Goal: Transaction & Acquisition: Book appointment/travel/reservation

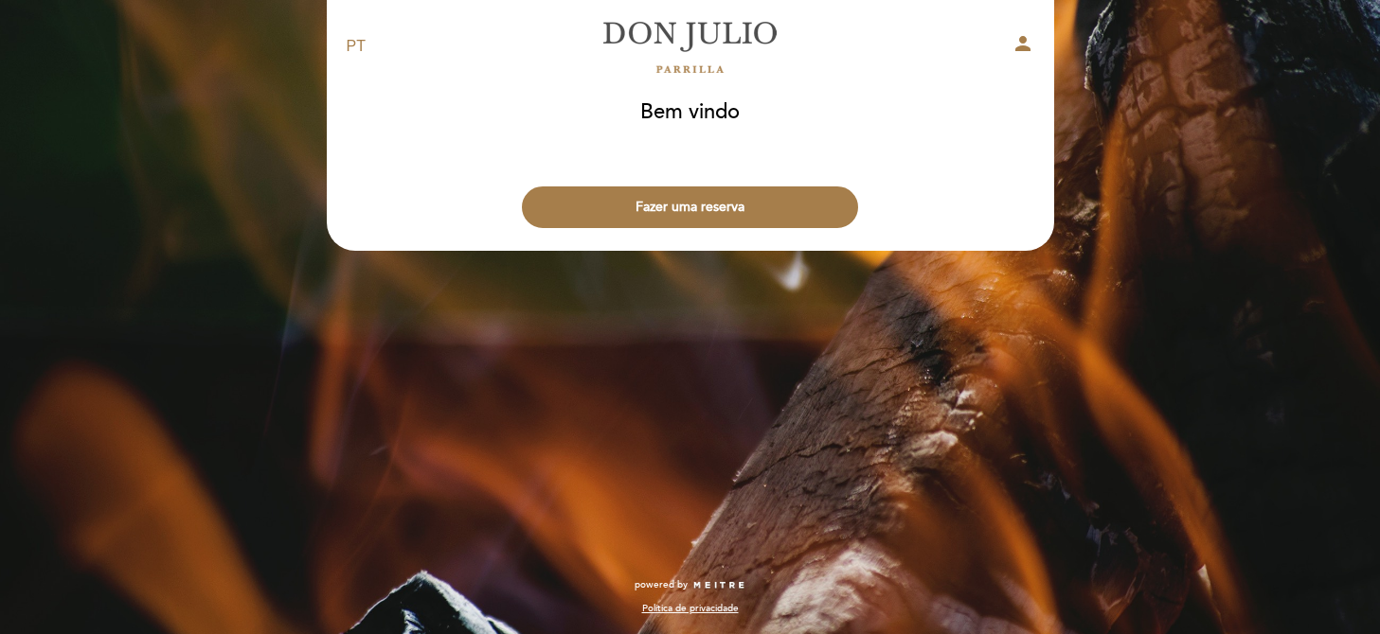
select select "pt"
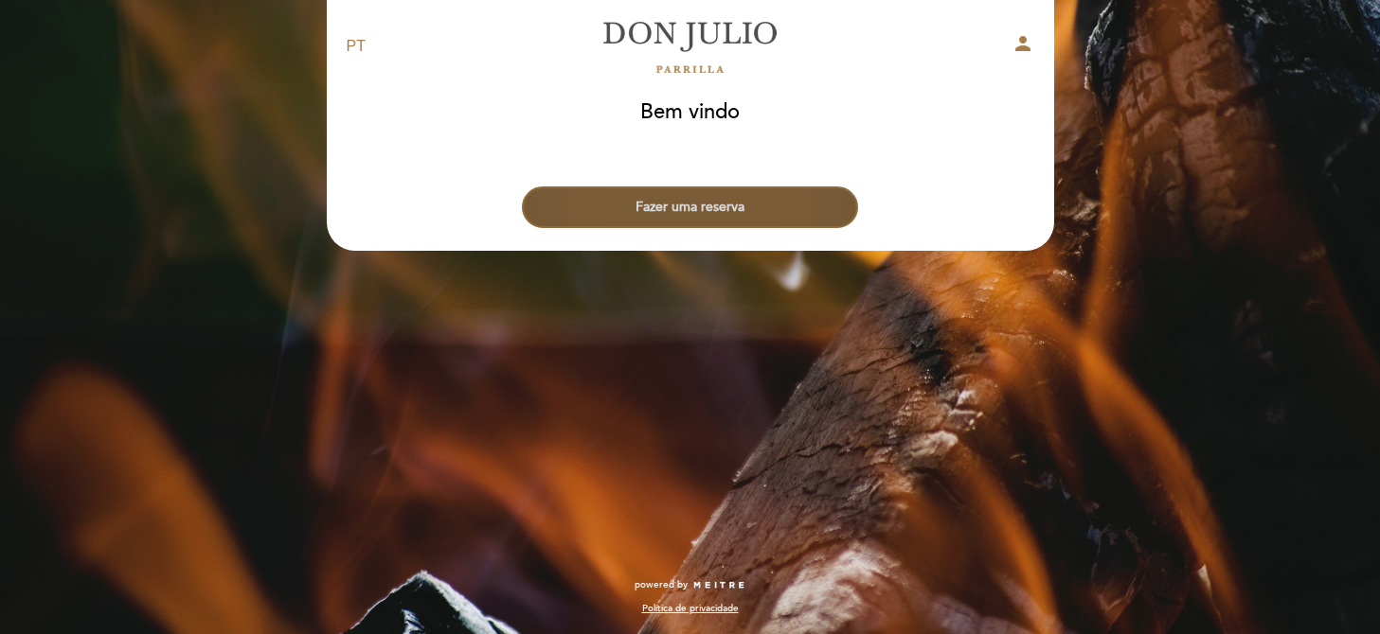
click at [722, 210] on button "Fazer uma reserva" at bounding box center [690, 208] width 336 height 42
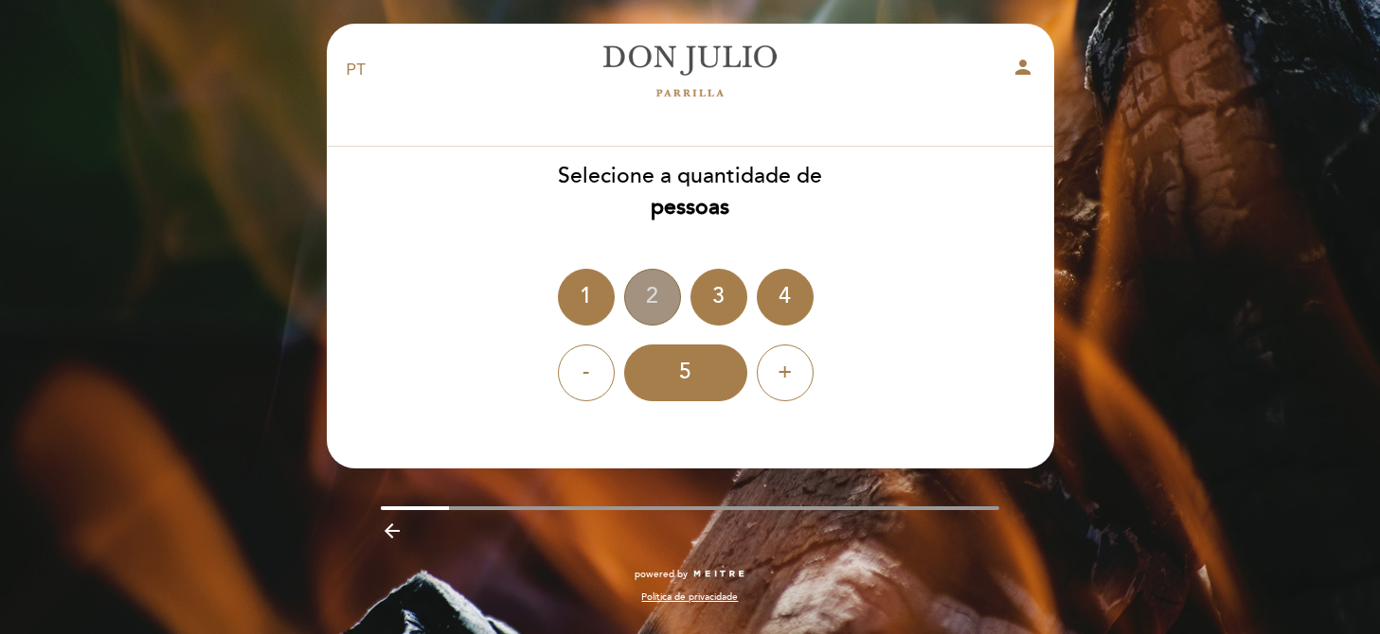
click at [654, 283] on div "2" at bounding box center [652, 297] width 57 height 57
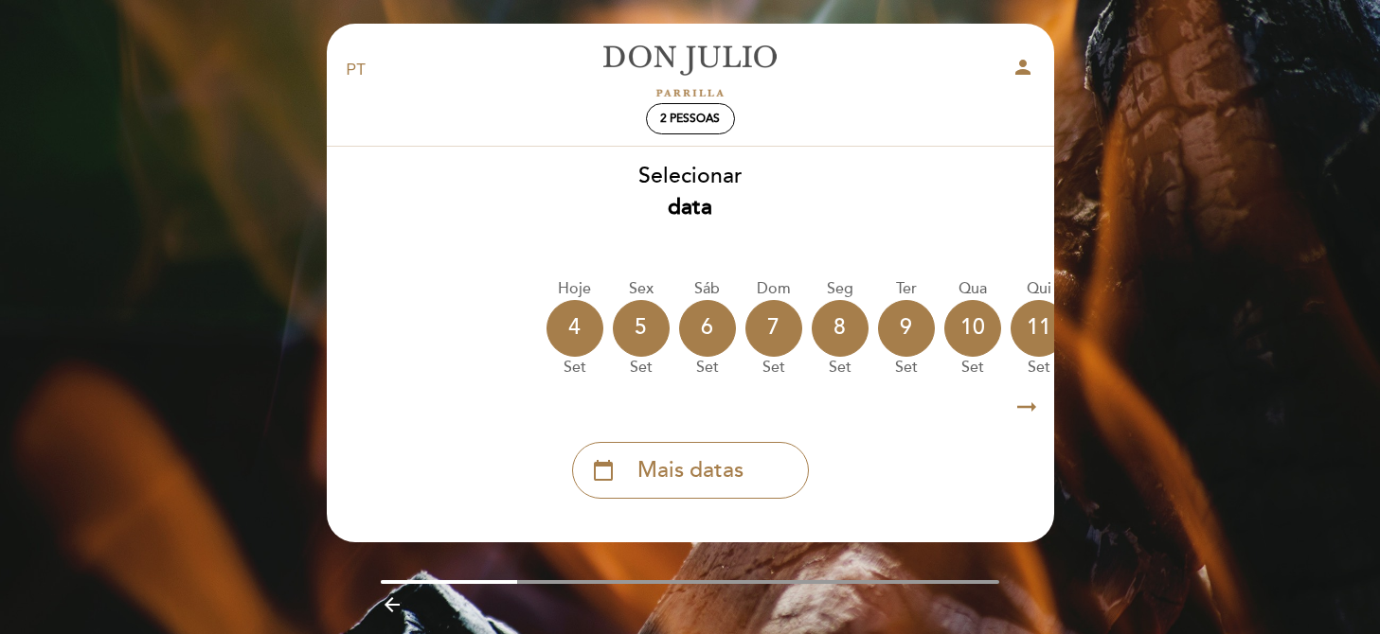
click at [1019, 410] on icon "arrow_right_alt" at bounding box center [1026, 407] width 28 height 41
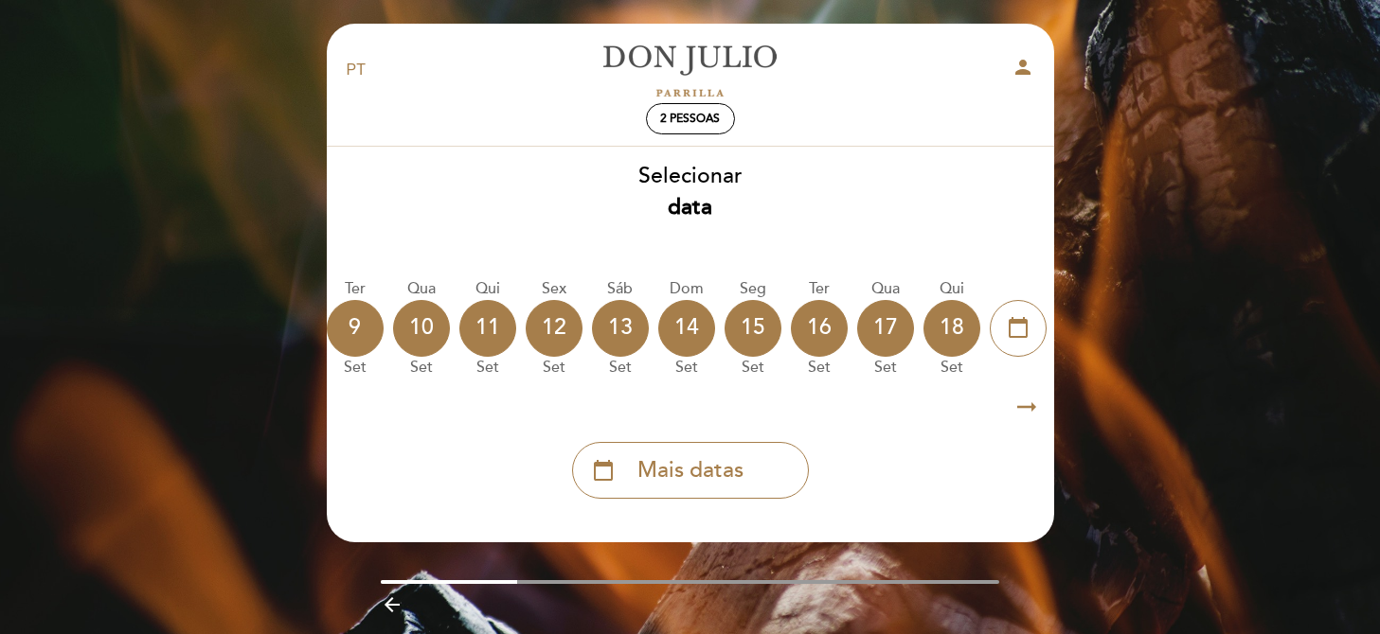
scroll to position [0, 551]
click at [745, 334] on div "15" at bounding box center [752, 328] width 57 height 57
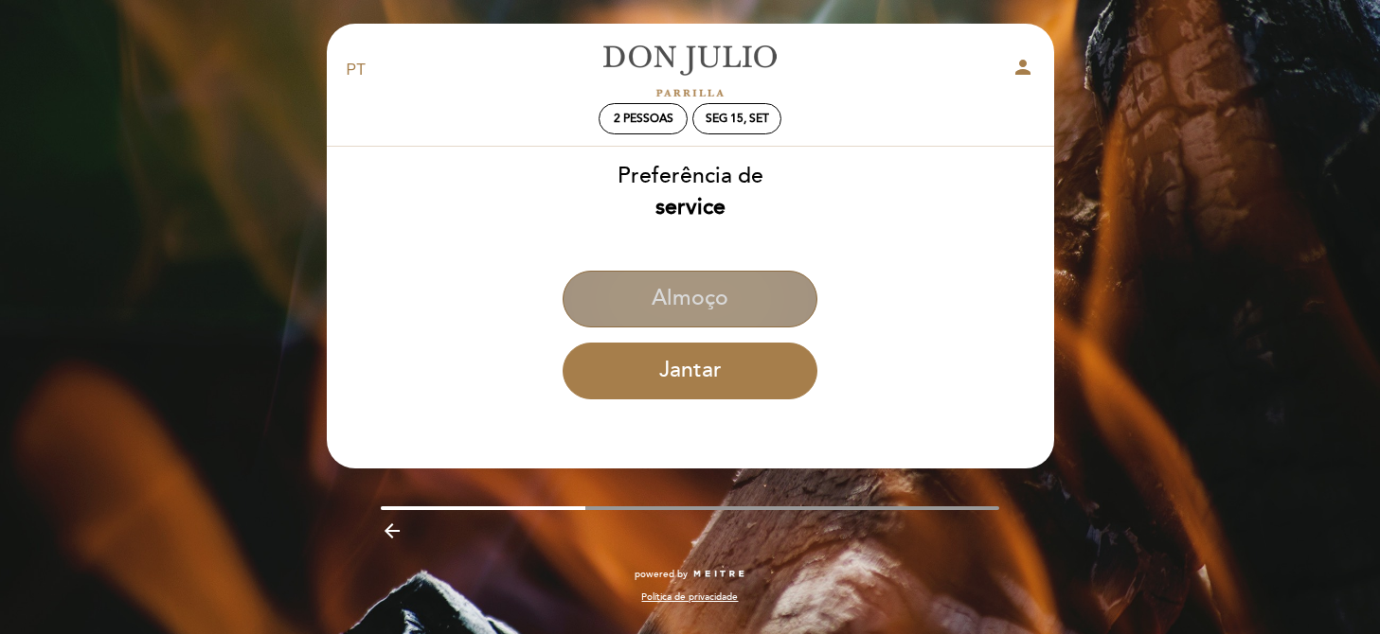
click at [734, 302] on button "Almoço" at bounding box center [689, 299] width 255 height 57
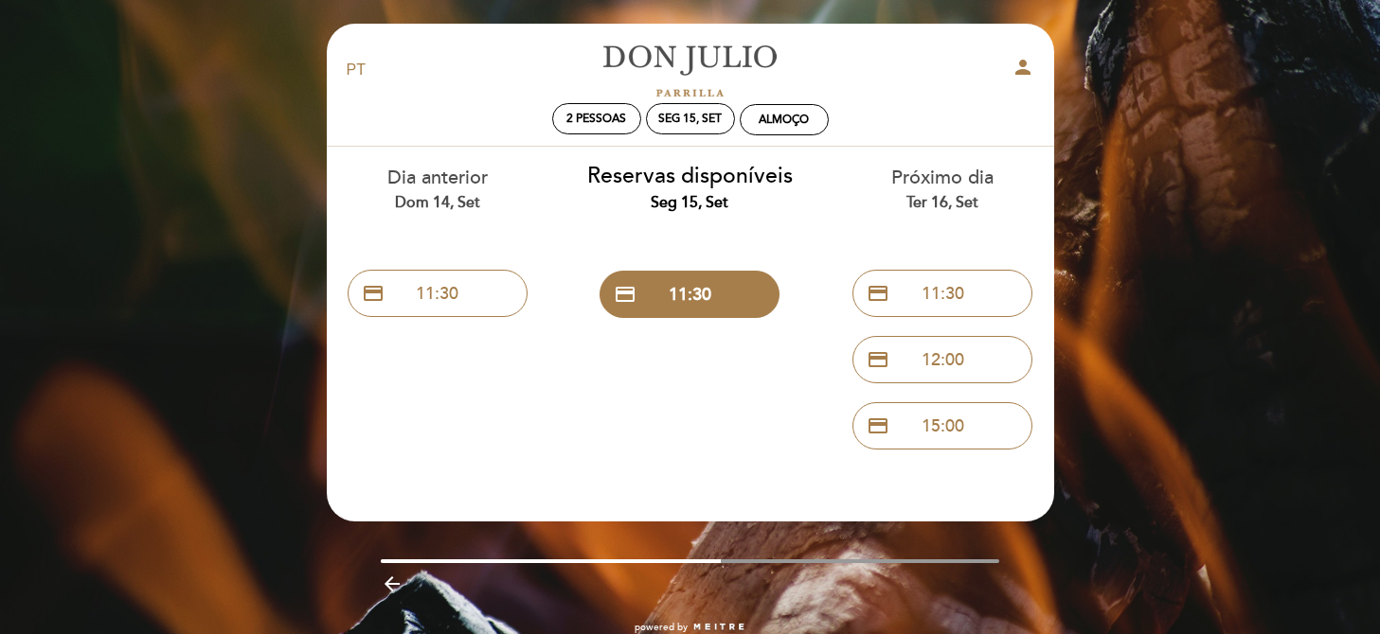
click at [1148, 252] on div "EN ES PT [PERSON_NAME] person 2 pessoas Seg 15, set [GEOGRAPHIC_DATA] Bem vindo…" at bounding box center [690, 338] width 1380 height 677
click at [749, 123] on div "Almoço" at bounding box center [783, 119] width 87 height 29
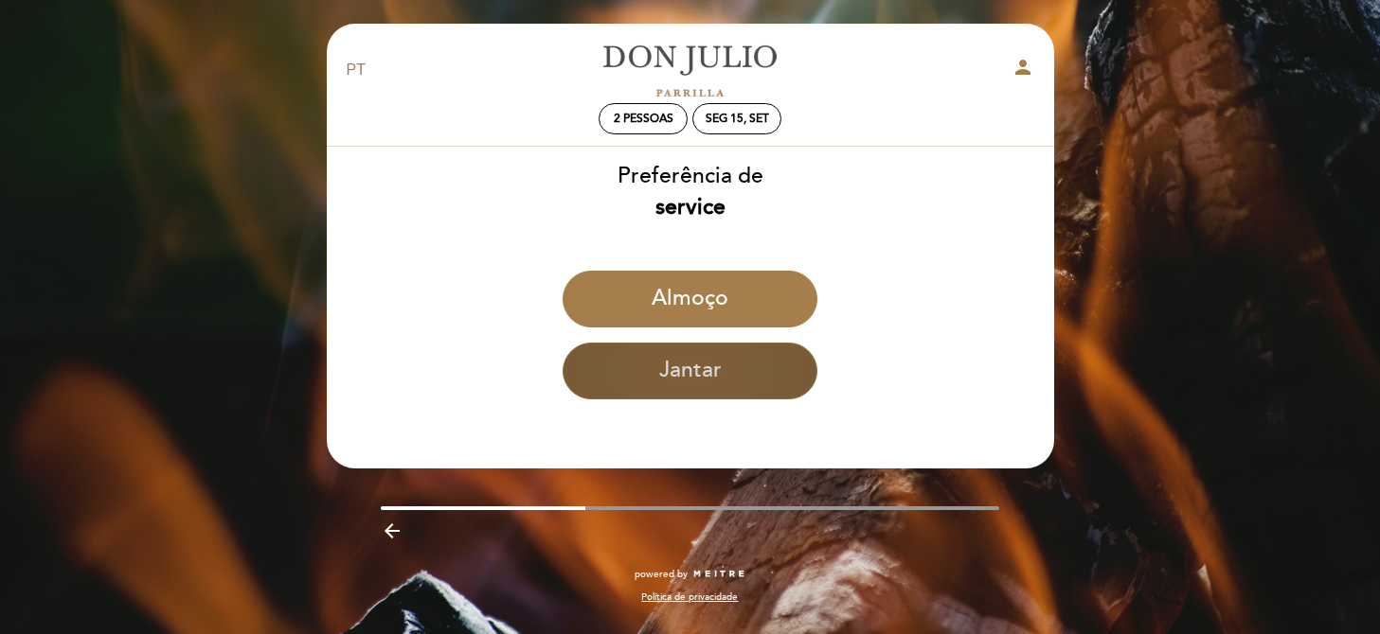
click at [706, 373] on button "Jantar" at bounding box center [689, 371] width 255 height 57
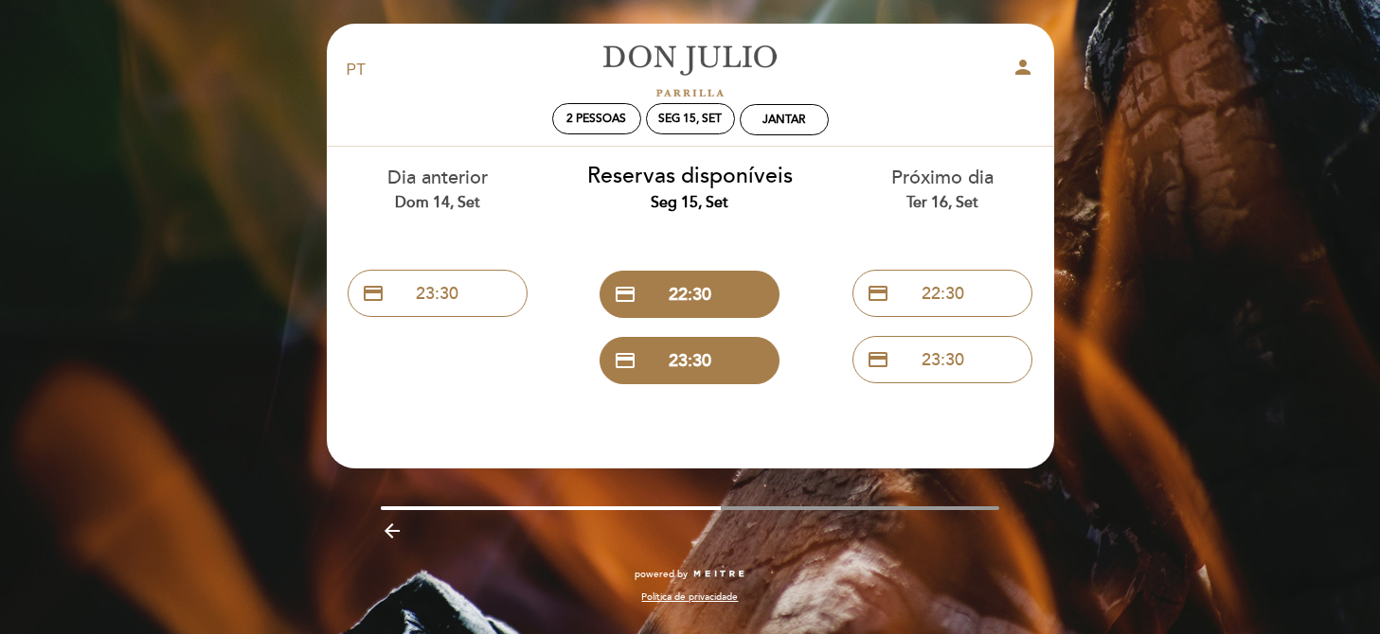
click at [1083, 156] on div "EN ES PT [PERSON_NAME] person 2 pessoas Seg 15, set Jantar Bem vindo Bem vindo,…" at bounding box center [690, 317] width 1380 height 634
click at [209, 91] on div "EN ES PT [PERSON_NAME] person 2 pessoas Seg 15, set Jantar Bem vindo Bem vindo,…" at bounding box center [690, 317] width 1380 height 634
